Goal: Register for event/course

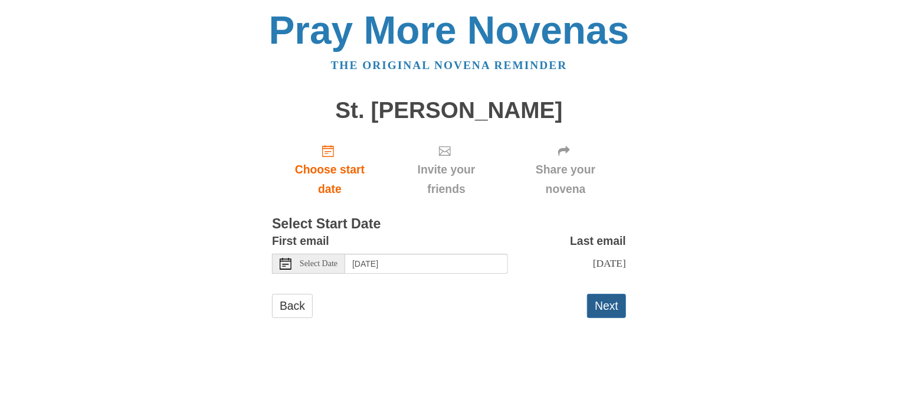
click at [615, 316] on button "Next" at bounding box center [606, 306] width 39 height 24
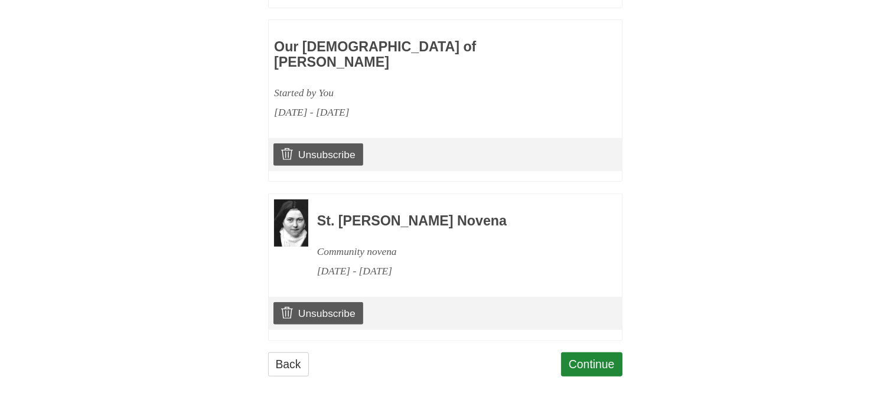
scroll to position [710, 0]
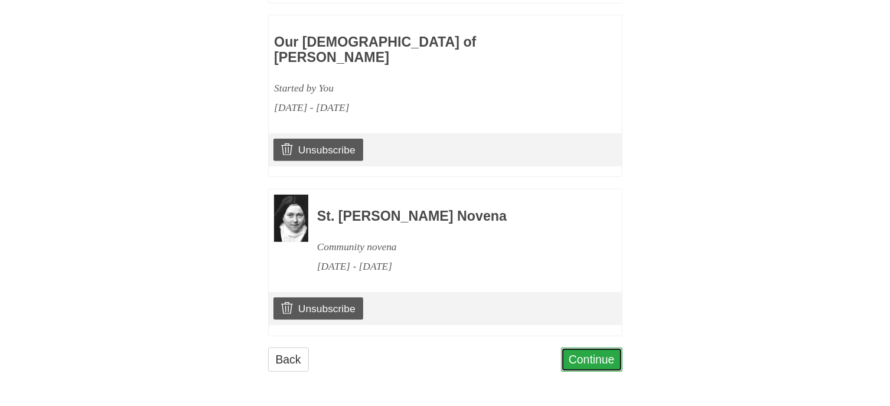
click at [607, 358] on link "Continue" at bounding box center [591, 360] width 61 height 24
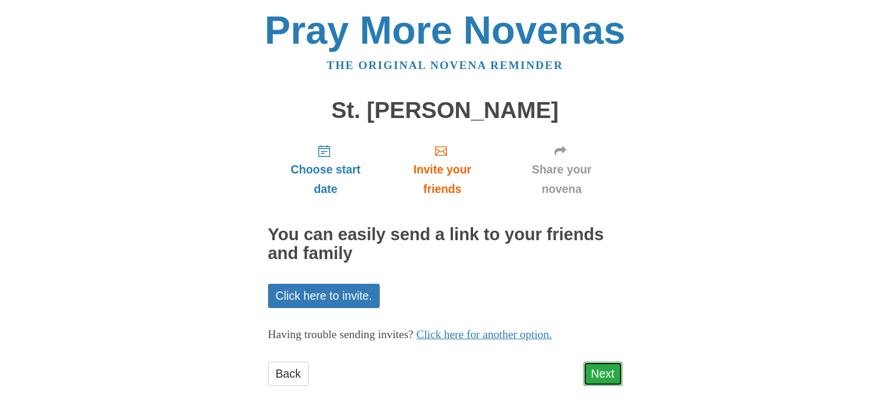
click at [607, 371] on link "Next" at bounding box center [602, 374] width 39 height 24
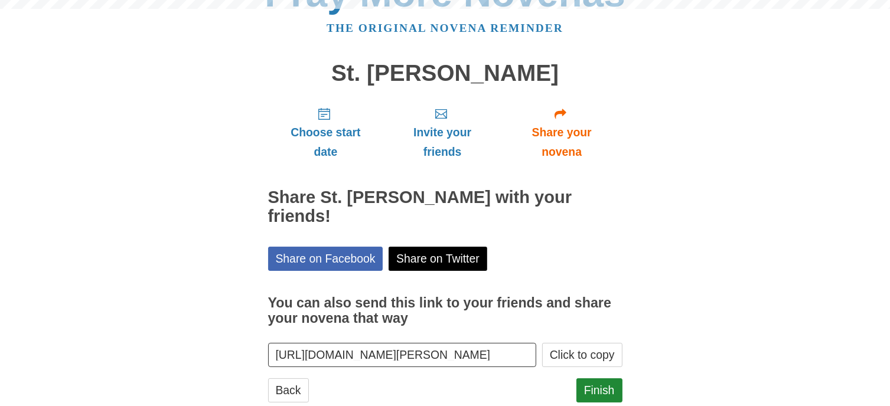
scroll to position [67, 0]
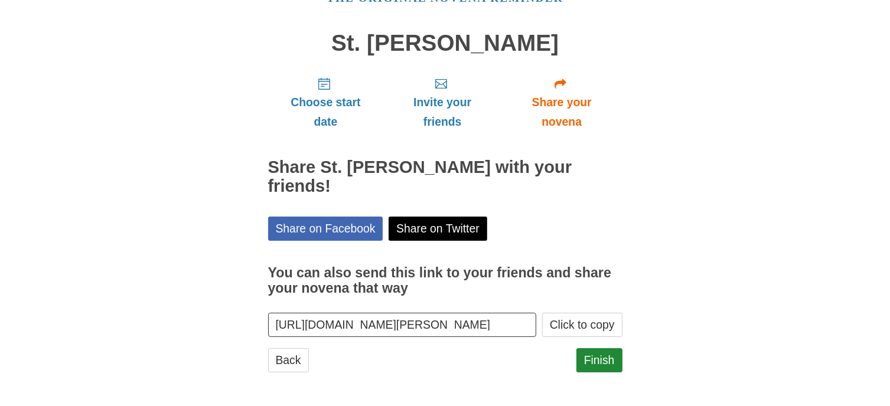
click at [604, 376] on div "Finish" at bounding box center [599, 365] width 46 height 35
click at [603, 367] on link "Finish" at bounding box center [599, 360] width 46 height 24
